Goal: Book appointment/travel/reservation

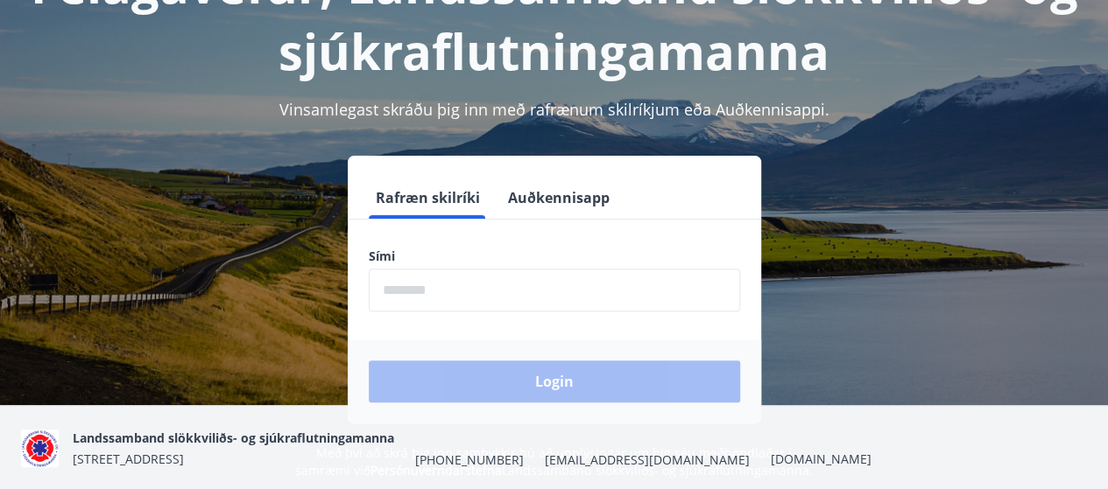
scroll to position [175, 0]
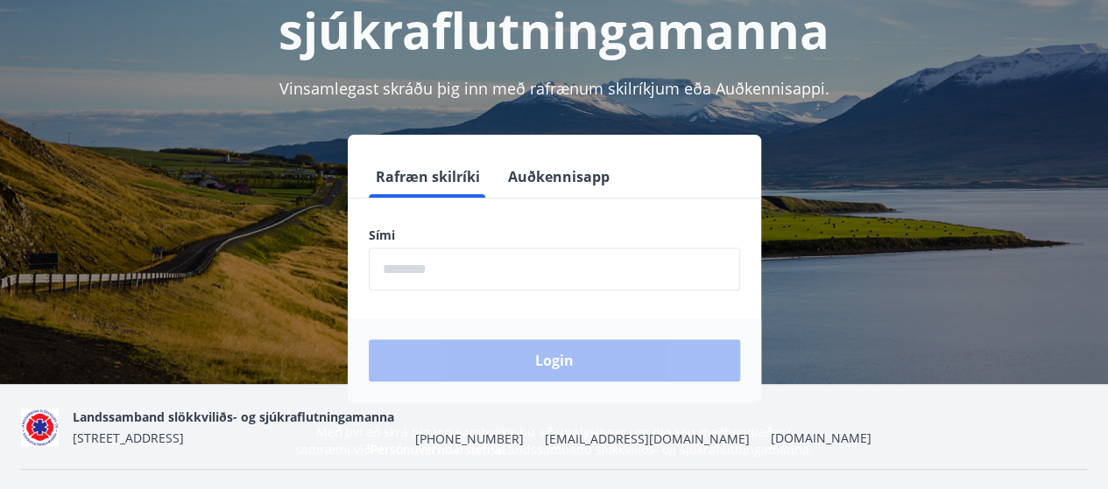
click at [567, 262] on input "phone" at bounding box center [554, 269] width 371 height 43
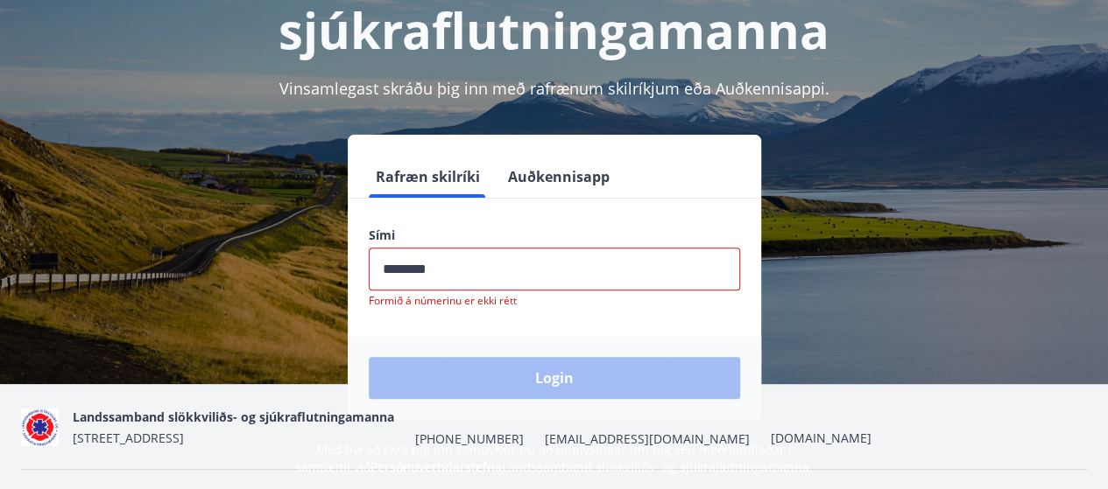
click at [574, 365] on div "Login" at bounding box center [554, 378] width 413 height 84
click at [455, 272] on input "phone" at bounding box center [554, 269] width 371 height 43
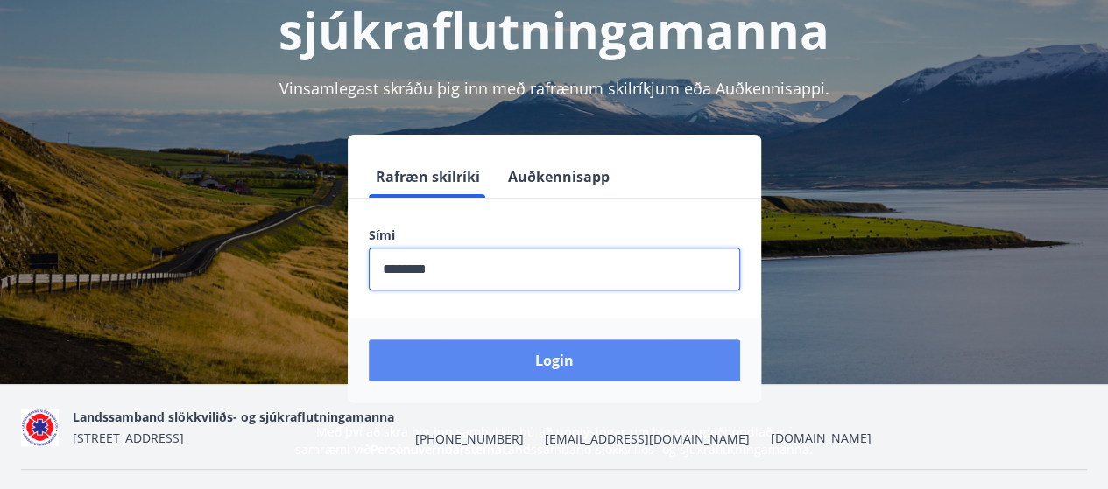
type input "********"
click at [487, 367] on button "Login" at bounding box center [554, 361] width 371 height 42
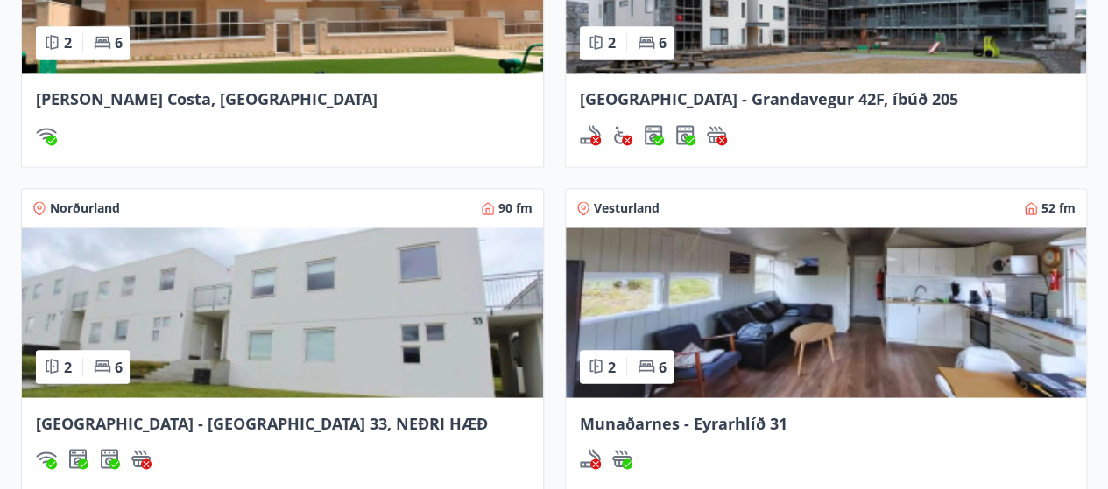
scroll to position [1488, 0]
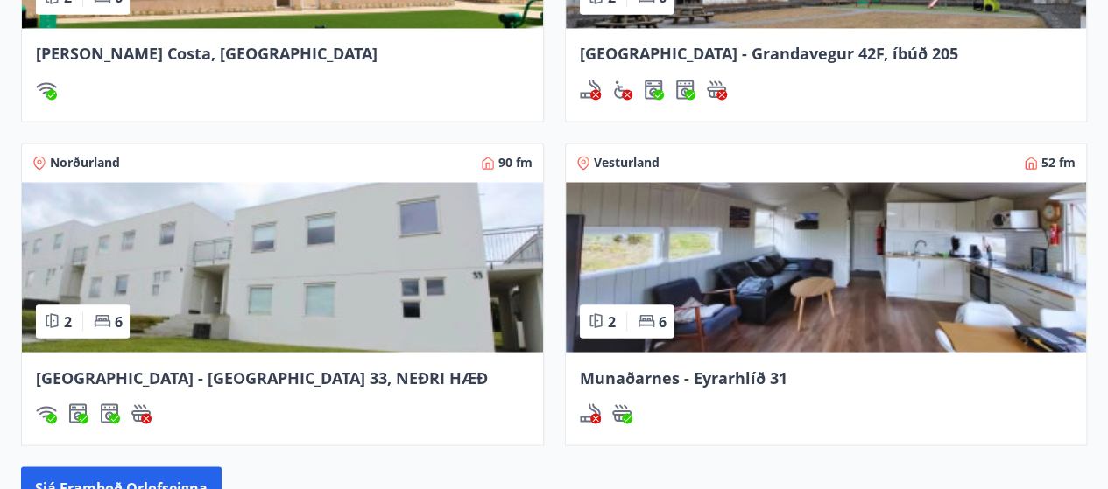
click at [280, 262] on img at bounding box center [282, 267] width 521 height 170
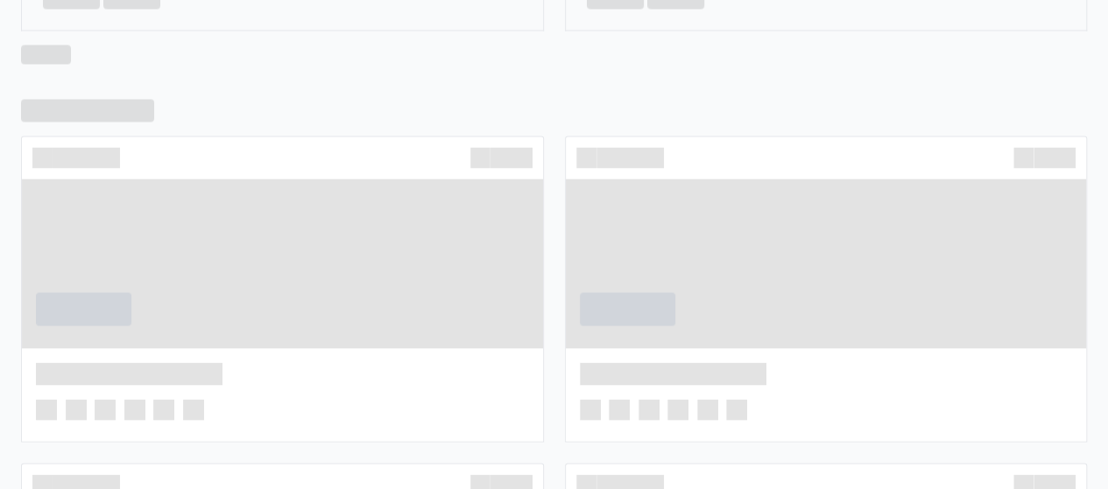
scroll to position [1194, 0]
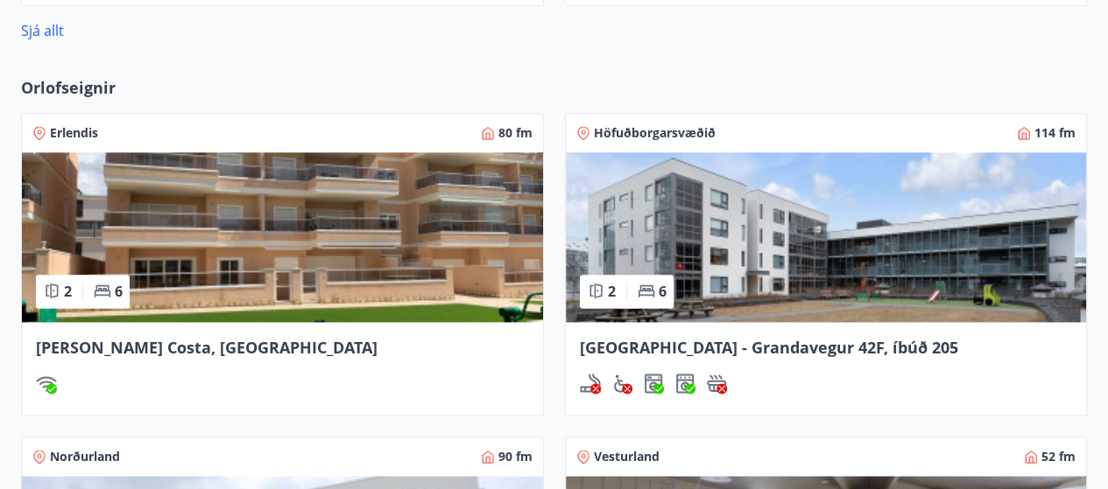
click at [266, 234] on img at bounding box center [282, 237] width 521 height 170
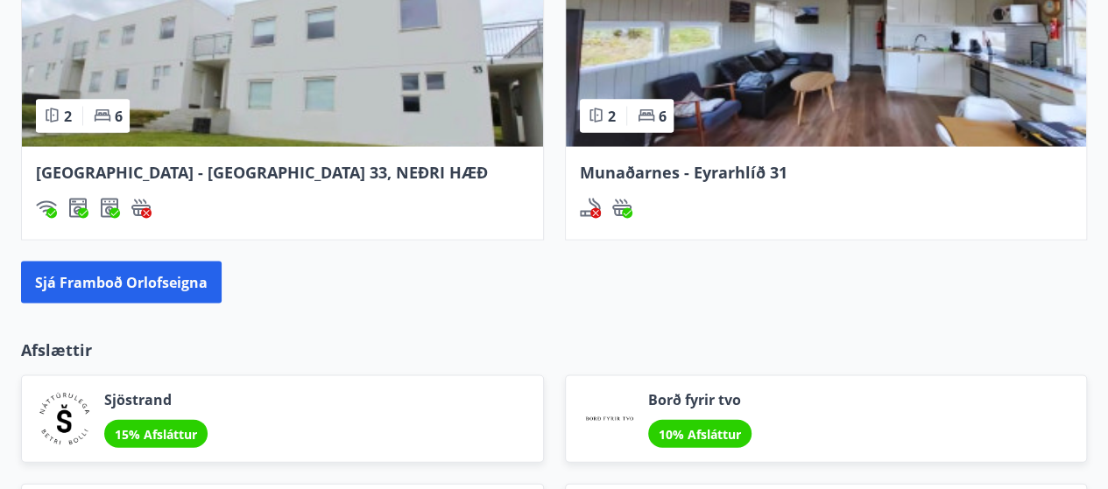
scroll to position [1688, 0]
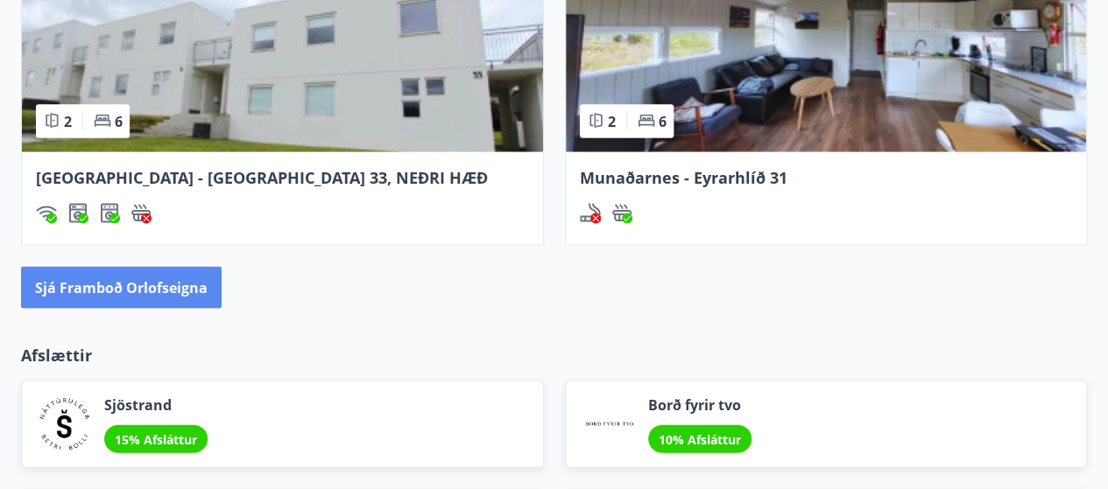
click at [214, 288] on button "Sjá framboð orlofseigna" at bounding box center [121, 288] width 200 height 42
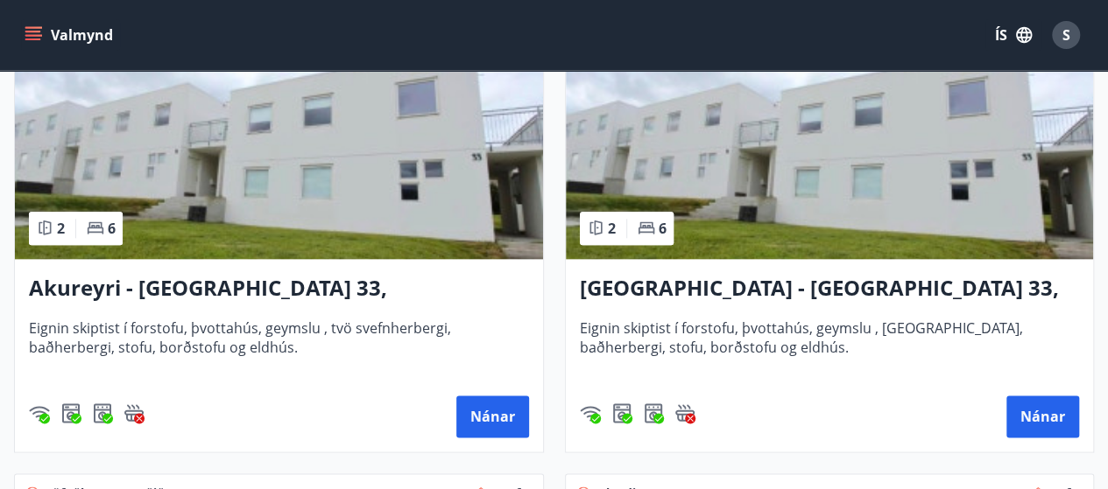
scroll to position [876, 0]
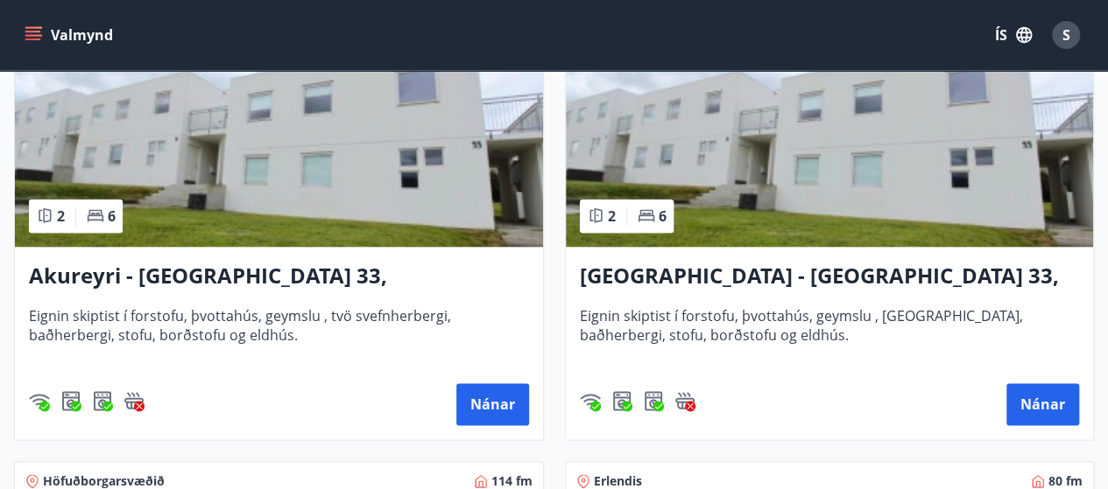
click at [332, 272] on h3 "Akureyri - Skálatún 33, EFRI HÆÐ" at bounding box center [279, 277] width 500 height 32
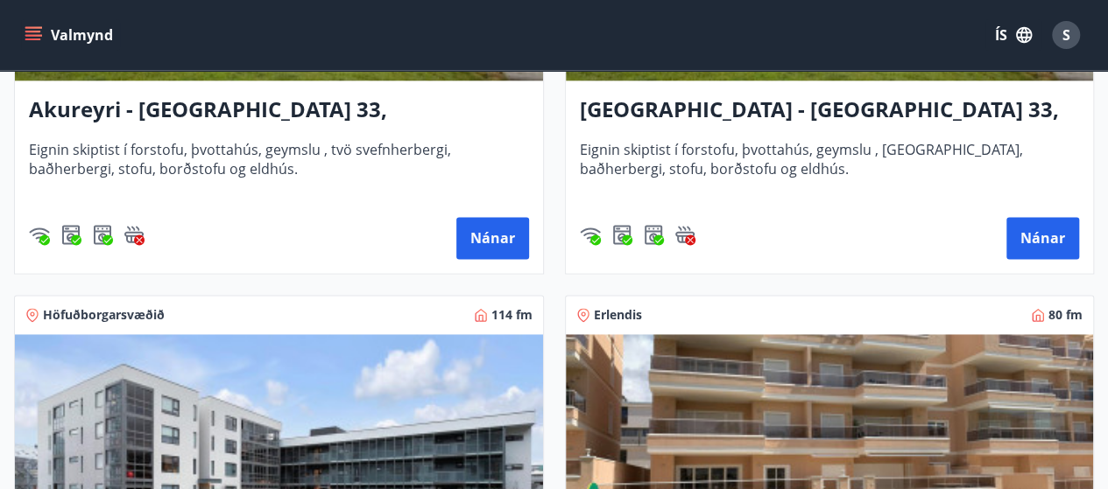
scroll to position [1313, 0]
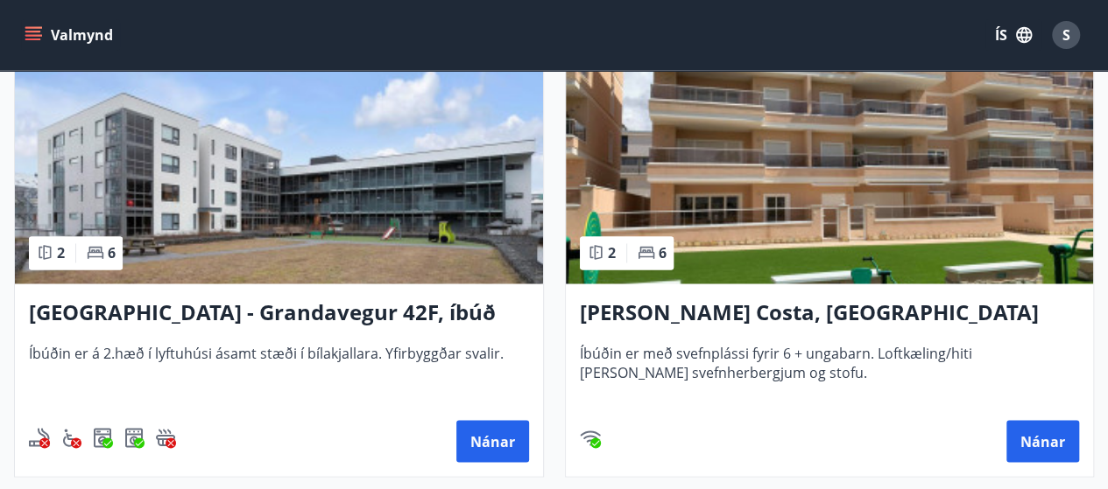
click at [364, 307] on h3 "Reykjavík - Grandavegur 42F, íbúð 205" at bounding box center [279, 314] width 500 height 32
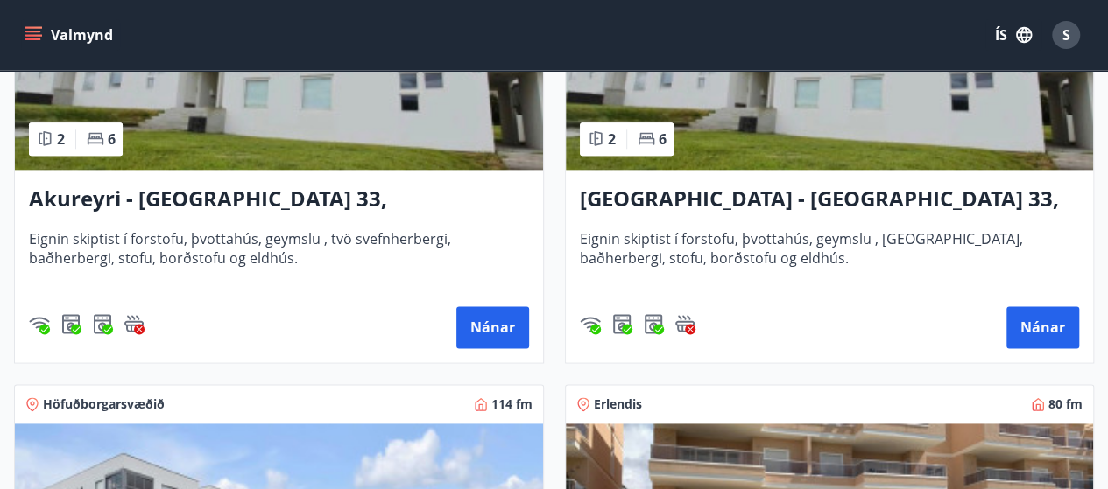
scroll to position [876, 0]
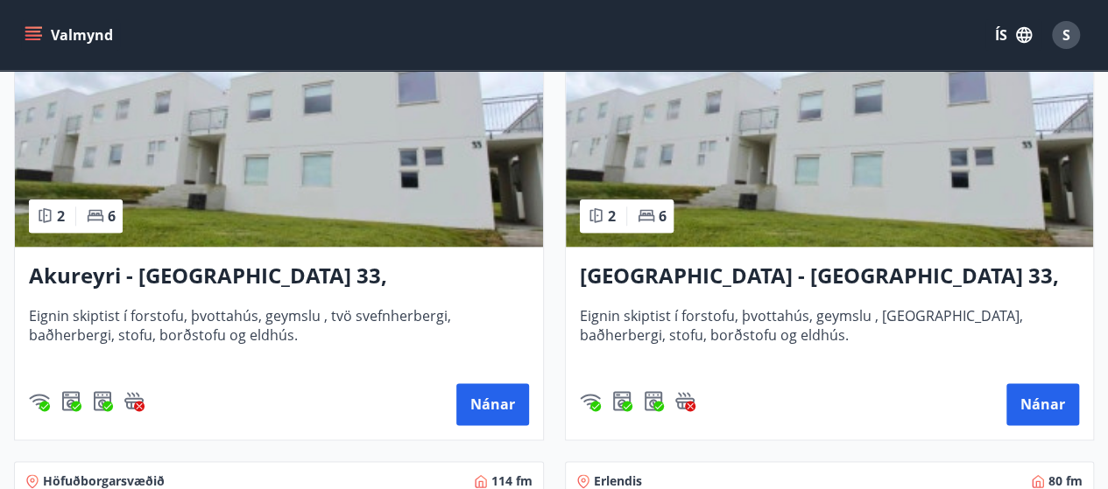
click at [848, 263] on h3 "Akureyri - Skálatún 33, NEÐRI HÆÐ" at bounding box center [830, 277] width 500 height 32
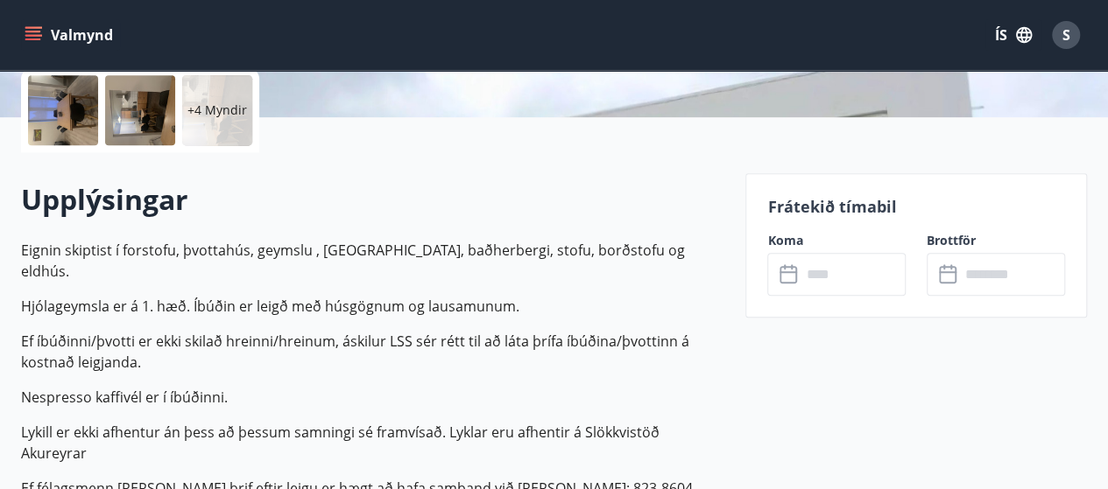
scroll to position [532, 0]
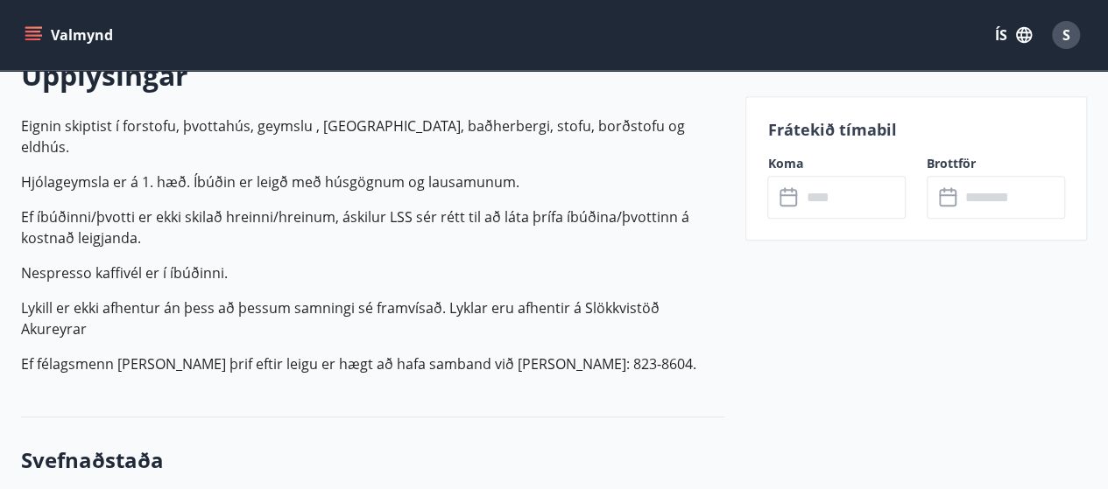
click at [793, 195] on icon at bounding box center [788, 195] width 18 height 2
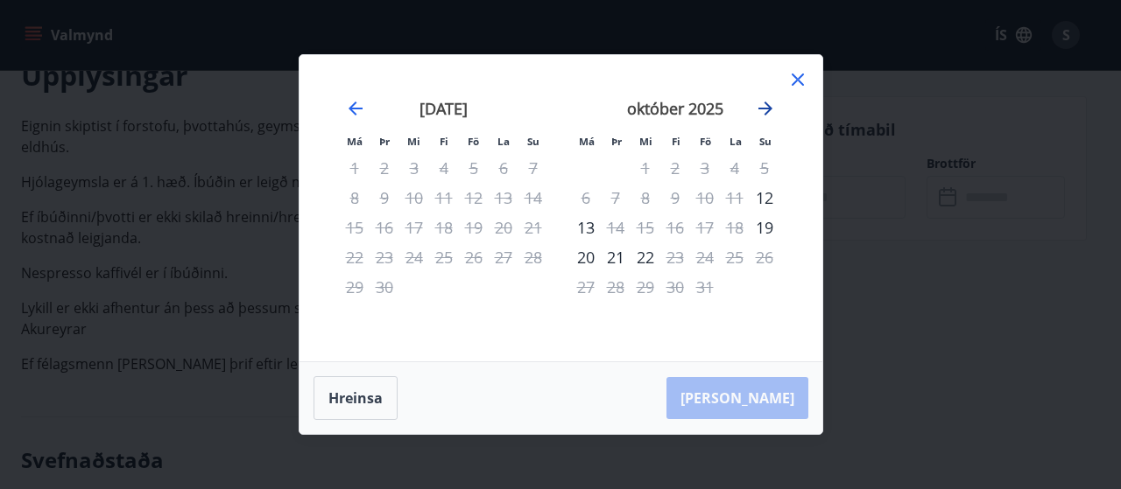
click at [771, 109] on icon "Move forward to switch to the next month." at bounding box center [765, 108] width 21 height 21
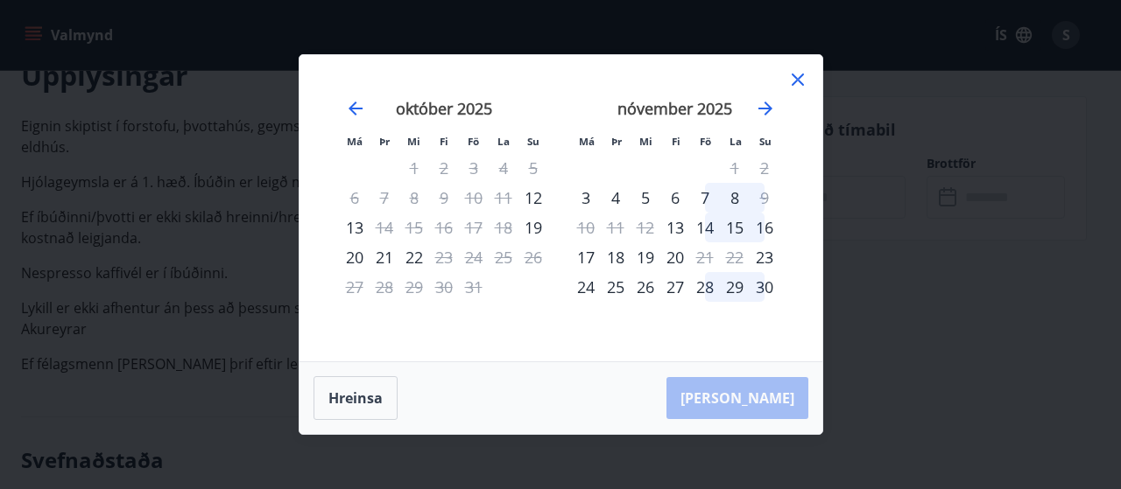
click at [710, 289] on div "28" at bounding box center [705, 287] width 30 height 30
drag, startPoint x: 710, startPoint y: 289, endPoint x: 728, endPoint y: 290, distance: 17.5
click at [728, 290] on tr "24 25 26 27 28 29 30" at bounding box center [675, 287] width 208 height 30
drag, startPoint x: 362, startPoint y: 402, endPoint x: 643, endPoint y: 344, distance: 286.9
click at [362, 402] on button "Hreinsa" at bounding box center [355, 398] width 84 height 44
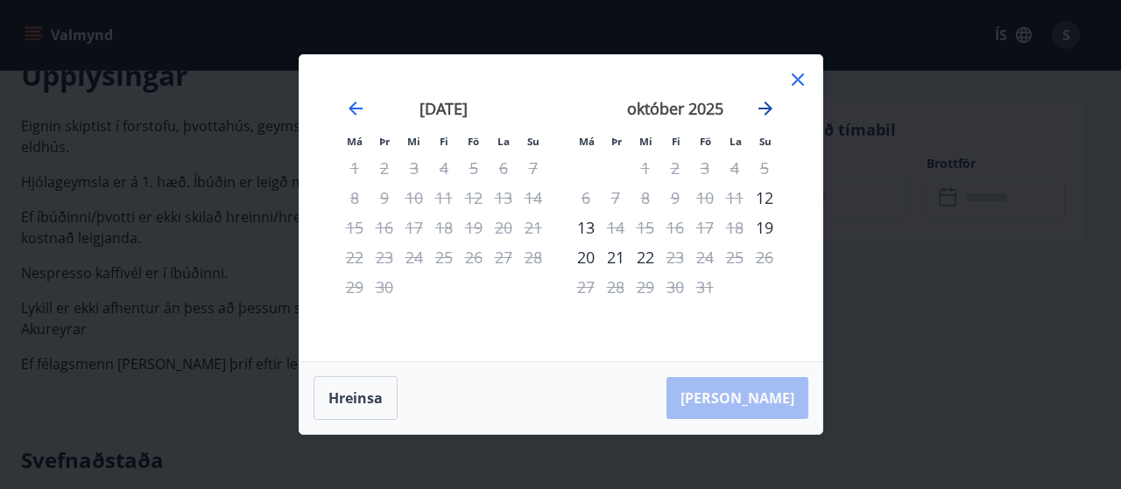
click at [767, 106] on icon "Move forward to switch to the next month." at bounding box center [765, 109] width 14 height 14
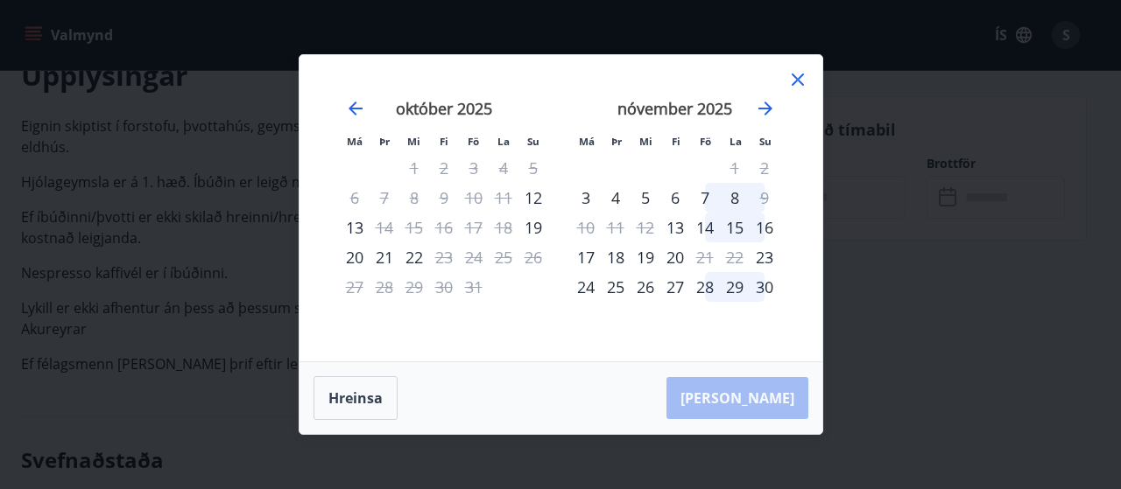
click at [708, 292] on div "28" at bounding box center [705, 287] width 30 height 30
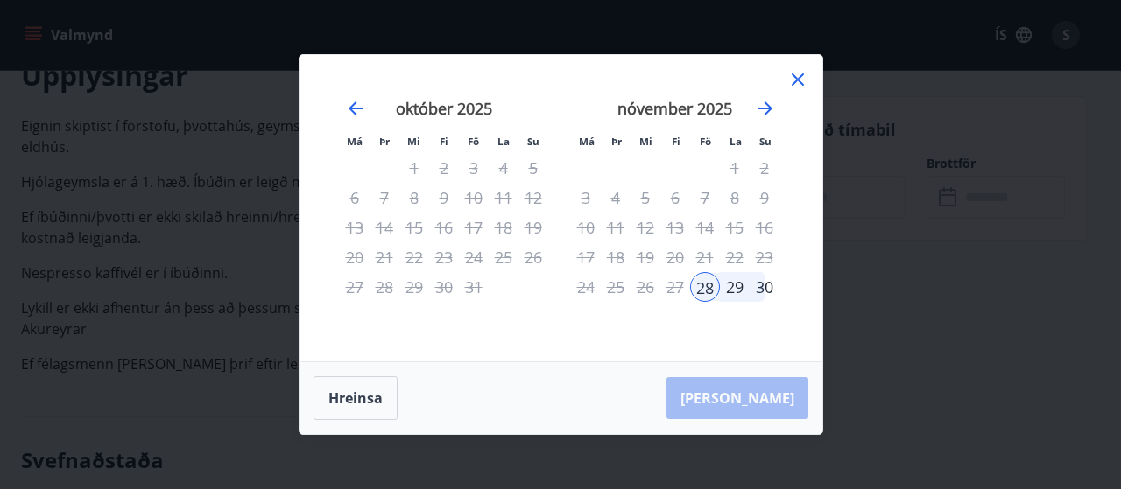
drag, startPoint x: 708, startPoint y: 292, endPoint x: 756, endPoint y: 293, distance: 47.3
click at [756, 293] on tr "24 25 26 27 28 29 30" at bounding box center [675, 287] width 208 height 30
click at [706, 290] on div "28" at bounding box center [705, 287] width 30 height 30
click at [728, 290] on div "29" at bounding box center [735, 287] width 30 height 30
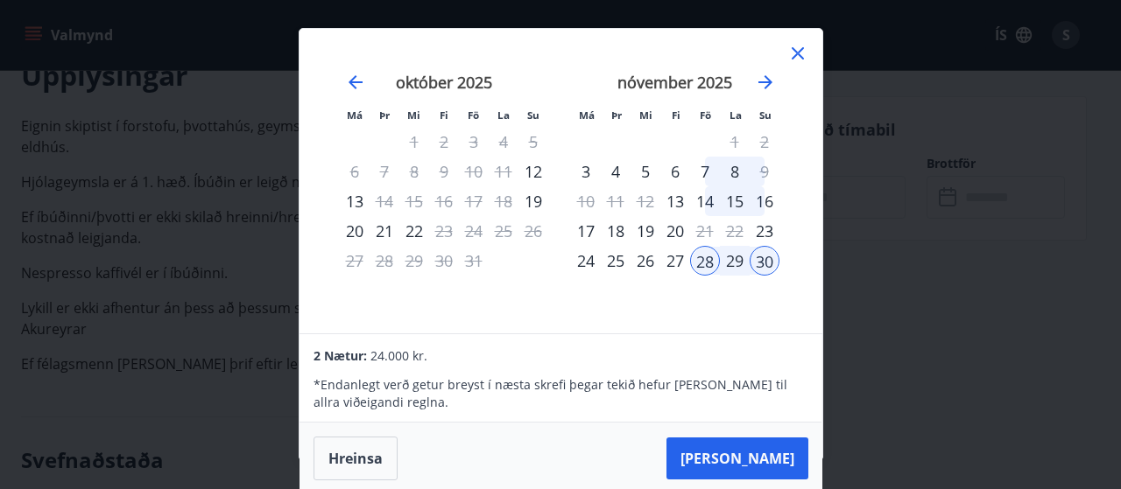
click at [742, 267] on div "29" at bounding box center [735, 261] width 30 height 30
drag, startPoint x: 795, startPoint y: 50, endPoint x: 784, endPoint y: 57, distance: 12.6
click at [795, 50] on icon at bounding box center [797, 53] width 12 height 12
